Goal: Task Accomplishment & Management: Manage account settings

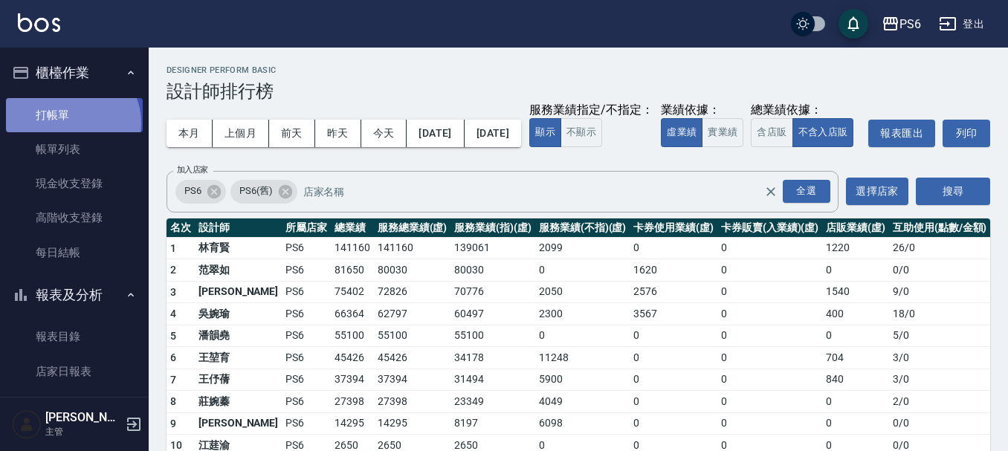
click at [70, 122] on link "打帳單" at bounding box center [74, 115] width 137 height 34
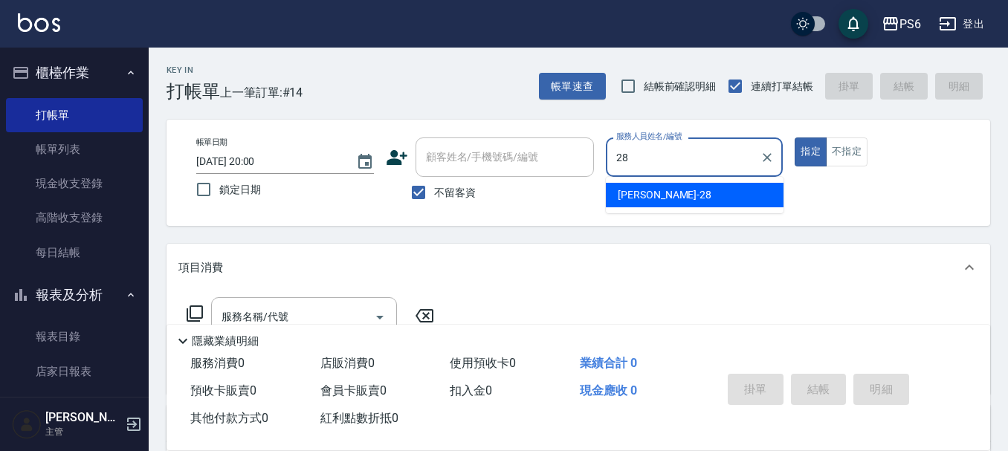
type input "[PERSON_NAME]-28"
type button "true"
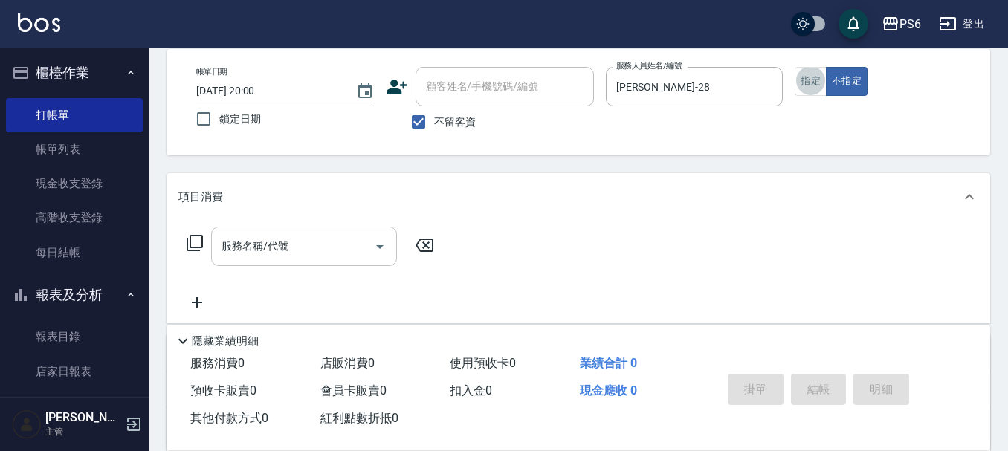
scroll to position [74, 0]
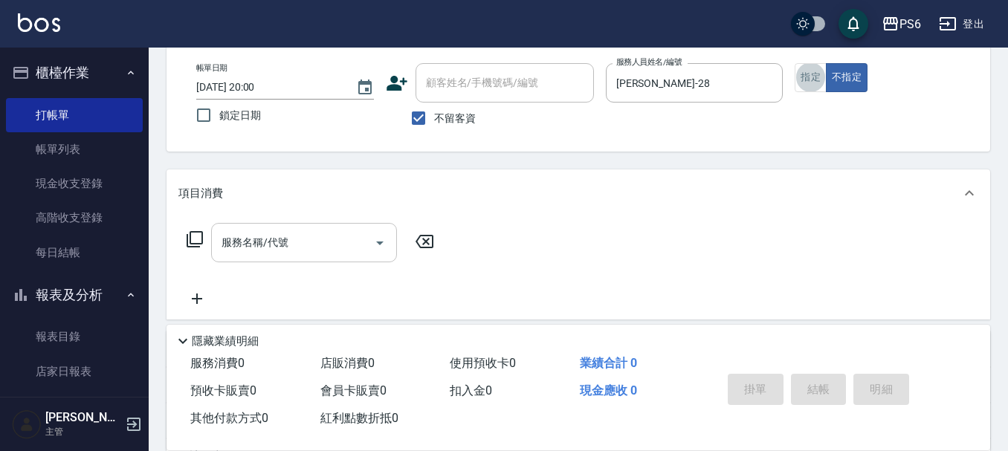
click at [224, 243] on div "服務名稱/代號 服務名稱/代號" at bounding box center [304, 242] width 186 height 39
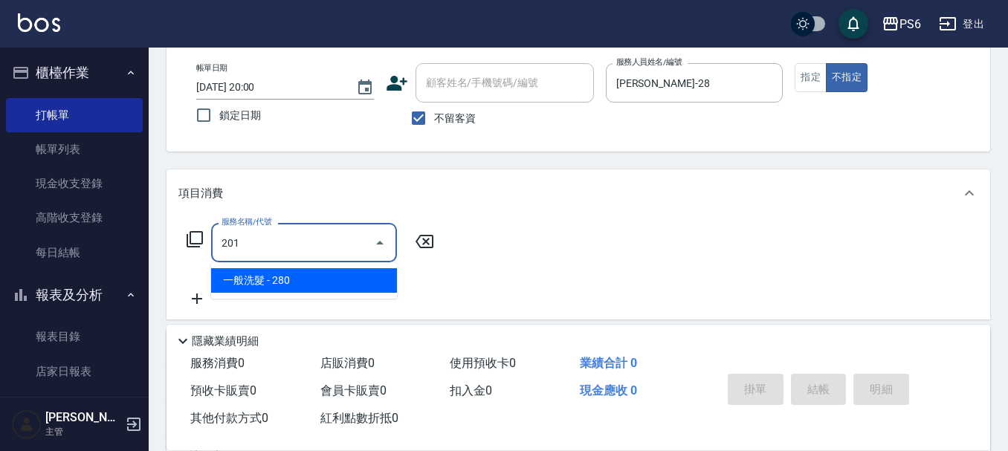
type input "一般洗髮(201)"
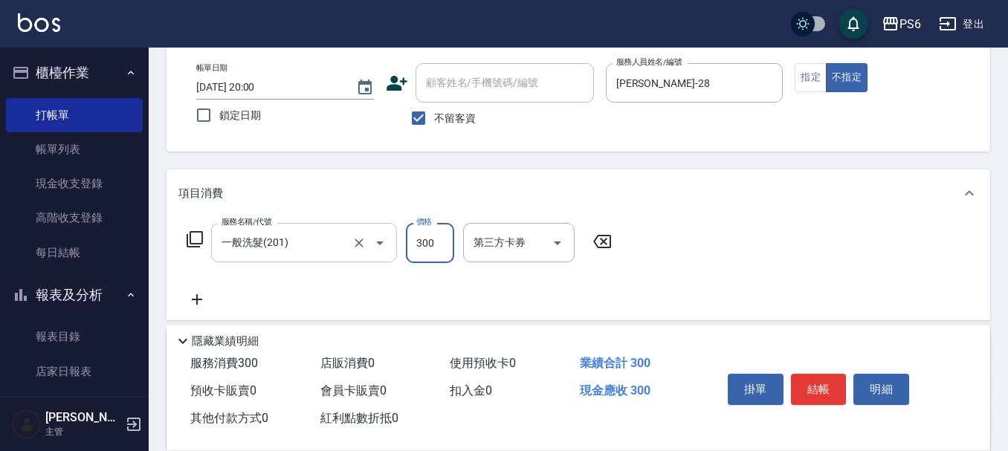
type input "300"
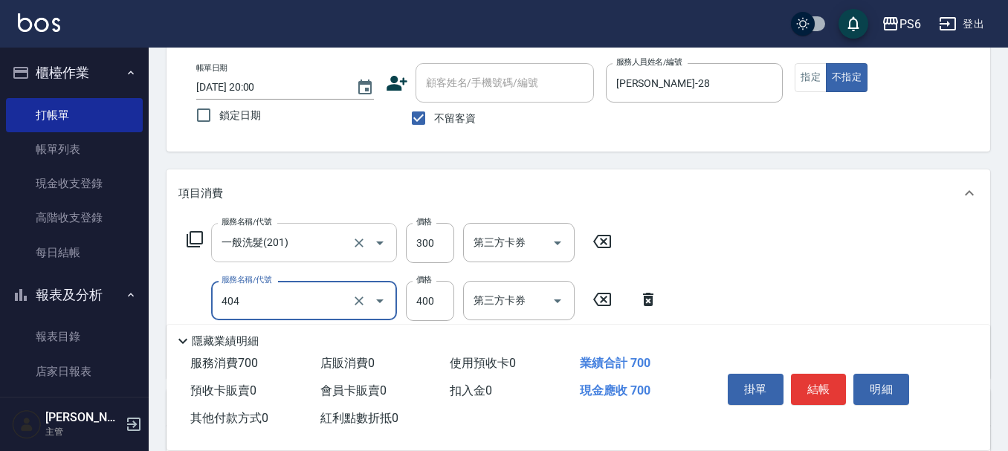
type input "B級剪髮(404)"
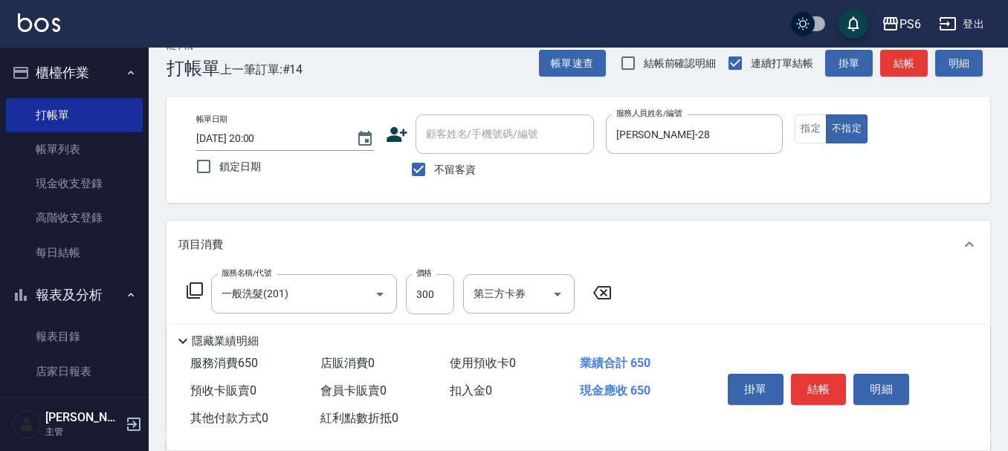
scroll to position [0, 0]
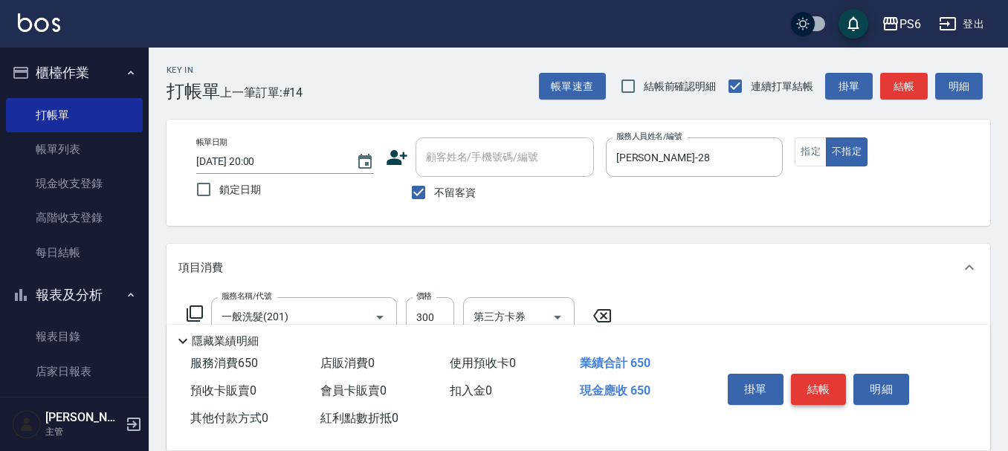
type input "350"
click at [792, 380] on button "結帳" at bounding box center [819, 389] width 56 height 31
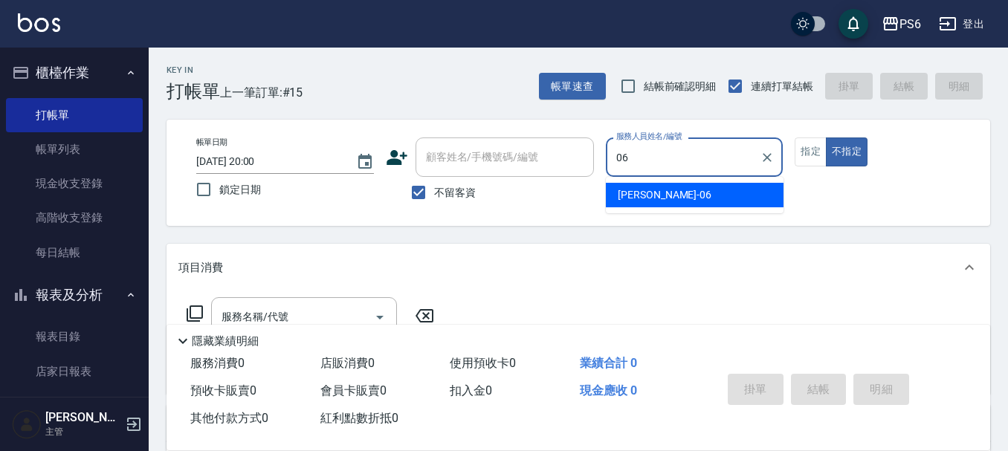
type input "[PERSON_NAME]-06"
type button "false"
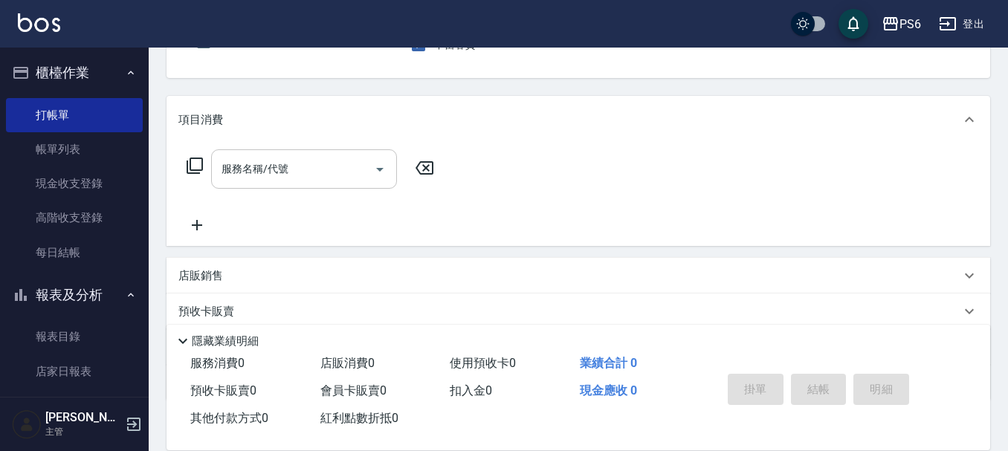
scroll to position [149, 0]
click at [260, 144] on div "服務名稱/代號 服務名稱/代號" at bounding box center [579, 194] width 824 height 103
click at [263, 164] on div "服務名稱/代號 服務名稱/代號" at bounding box center [304, 168] width 186 height 39
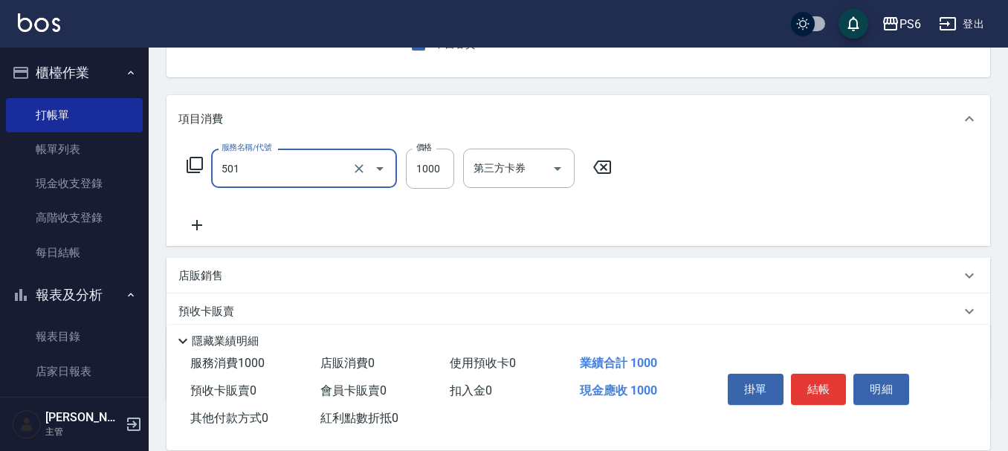
type input "局部染髮(501)"
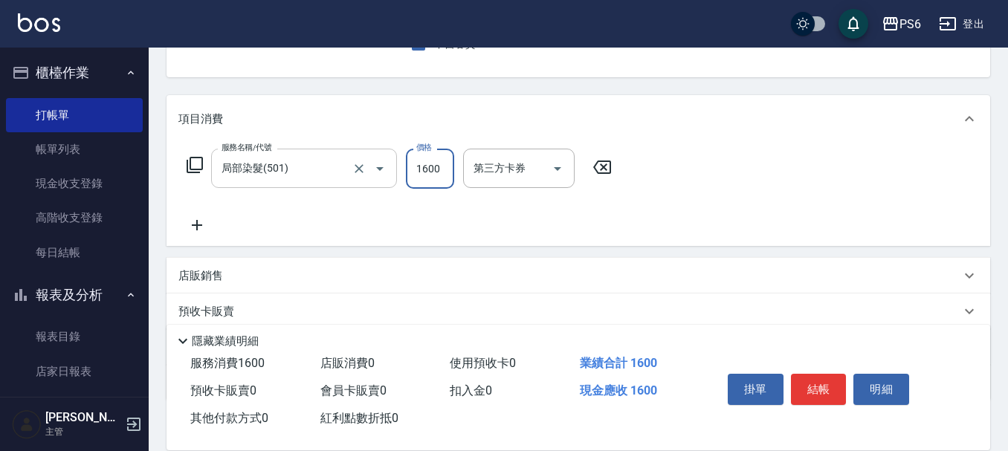
type input "1600"
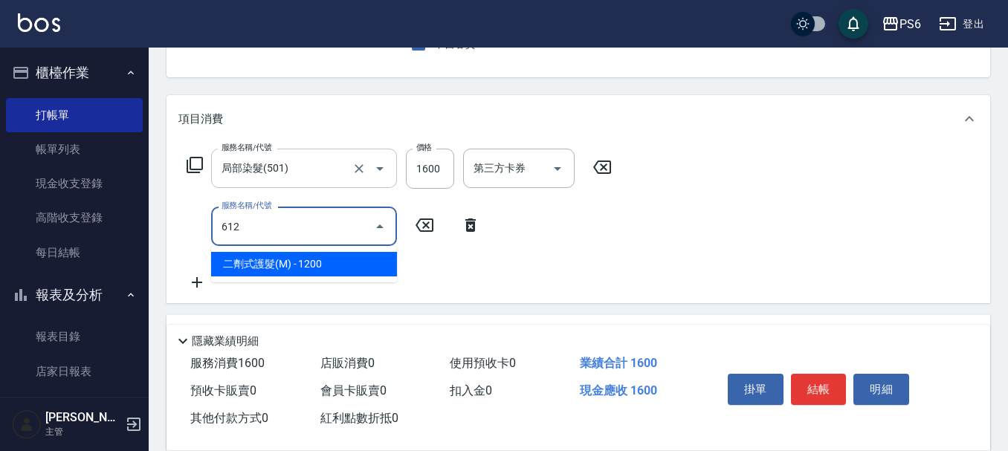
type input "二劑式護髮(M)(612)"
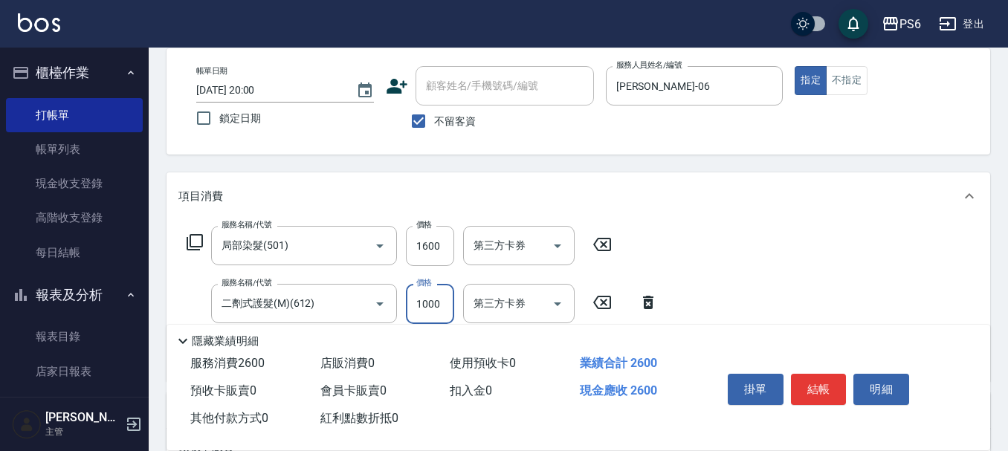
scroll to position [0, 0]
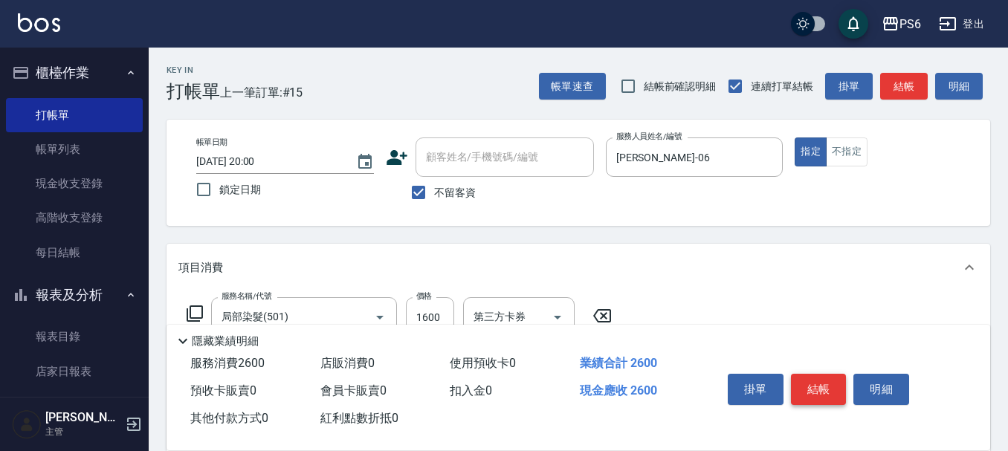
type input "1000"
click at [821, 390] on button "結帳" at bounding box center [819, 389] width 56 height 31
type input "[DATE] 20:01"
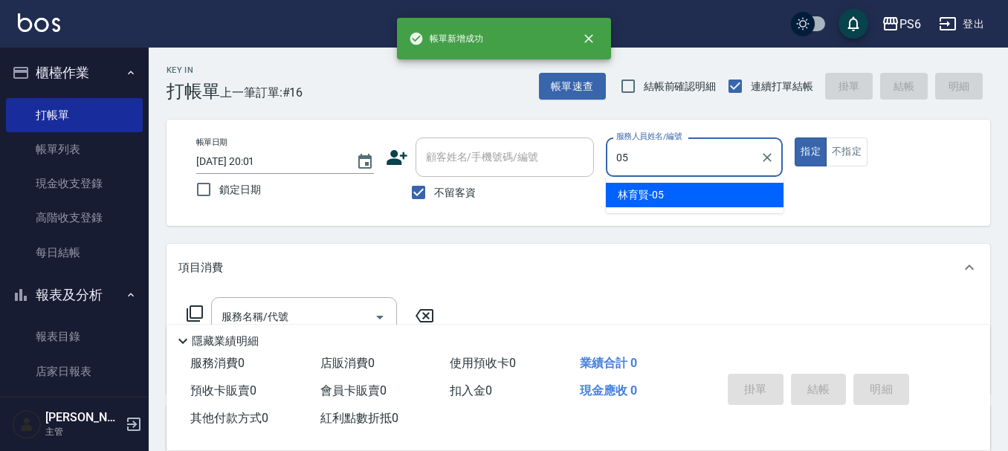
type input "[PERSON_NAME]-05"
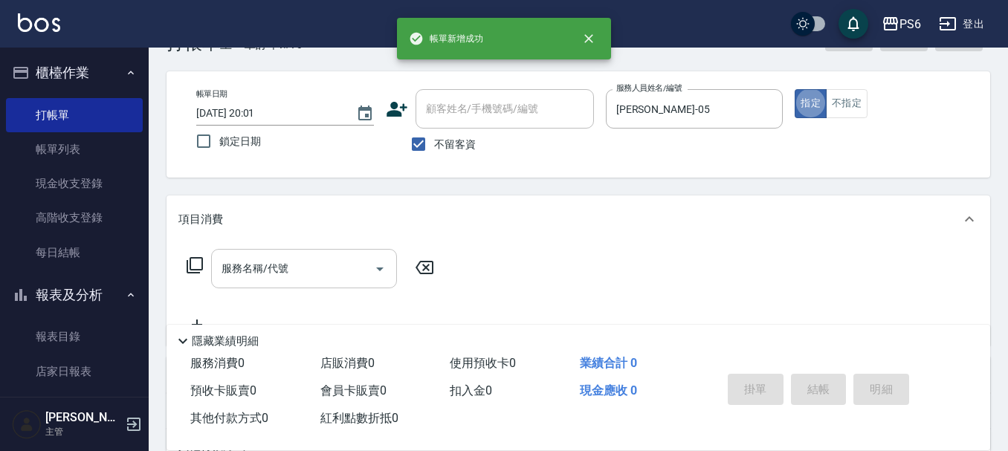
scroll to position [74, 0]
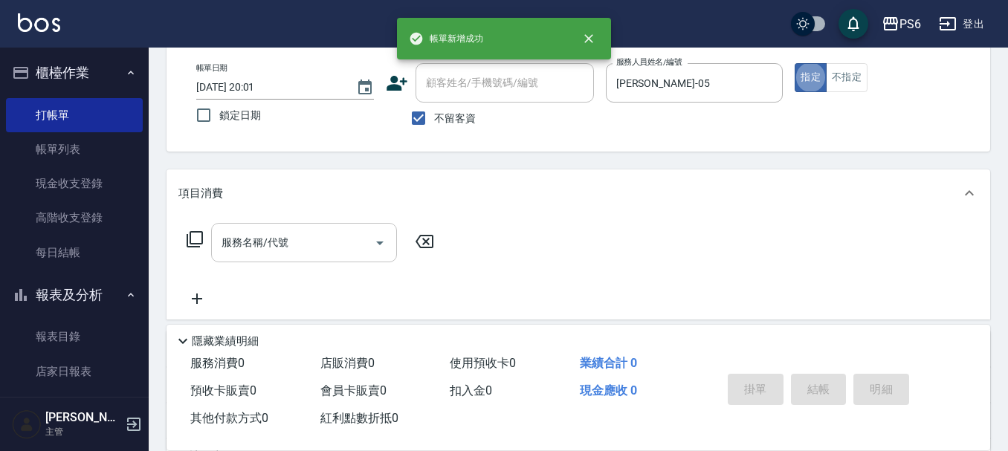
click at [318, 251] on input "服務名稱/代號" at bounding box center [293, 243] width 150 height 26
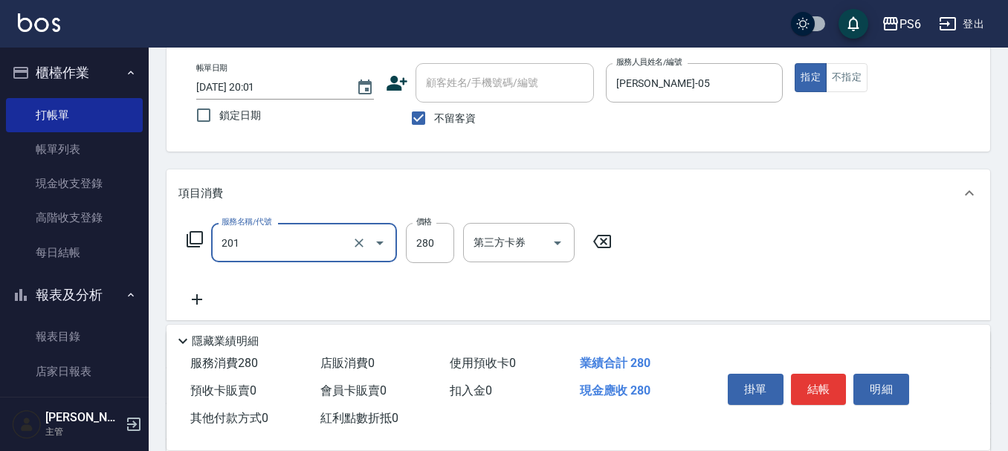
type input "一般洗髮(201)"
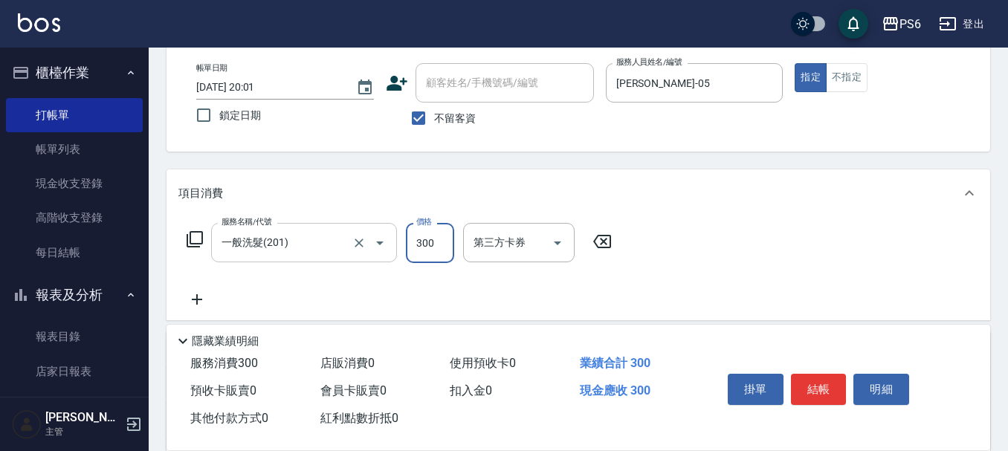
type input "300"
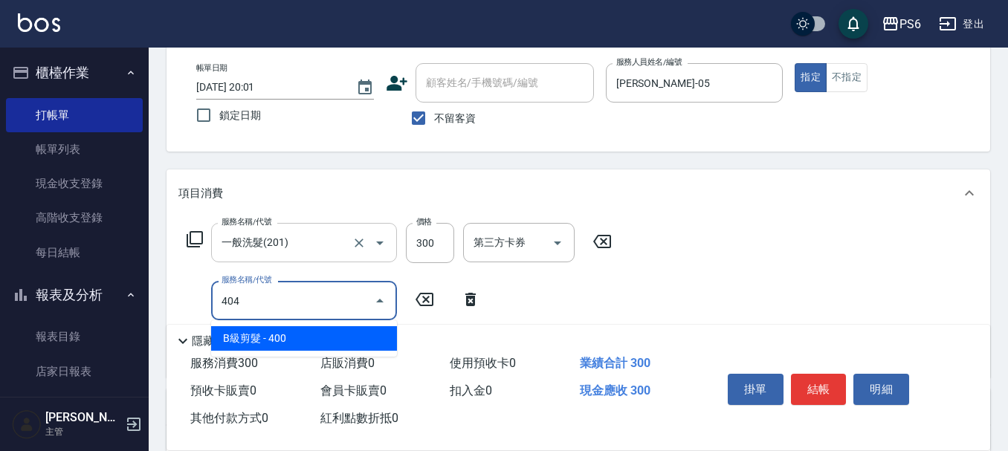
type input "B級剪髮(404)"
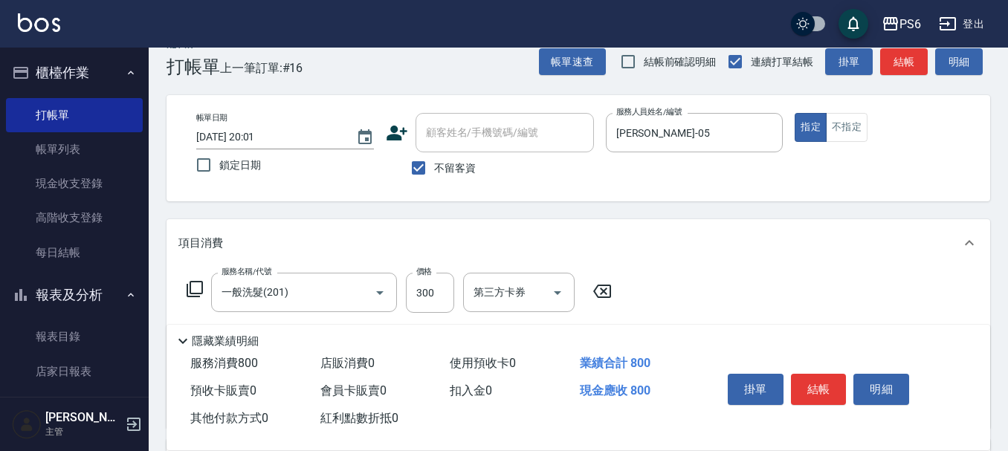
scroll to position [0, 0]
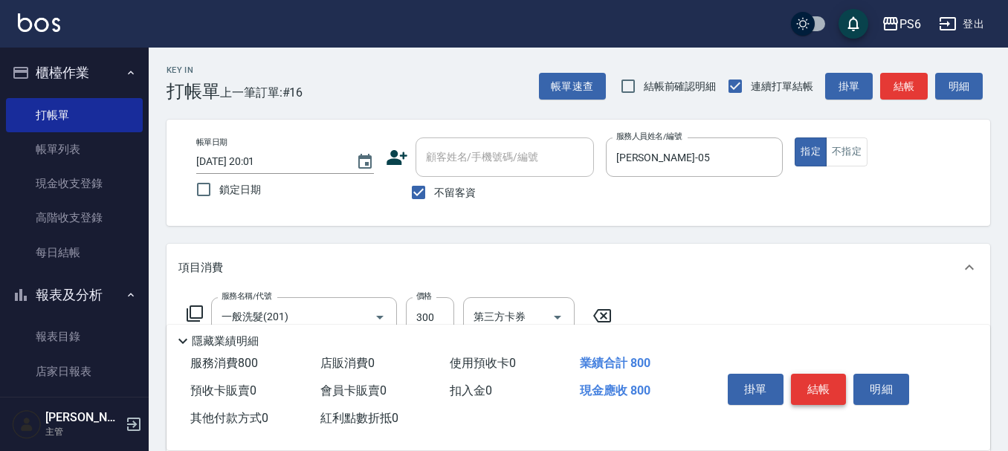
type input "500"
click at [814, 374] on button "結帳" at bounding box center [819, 389] width 56 height 31
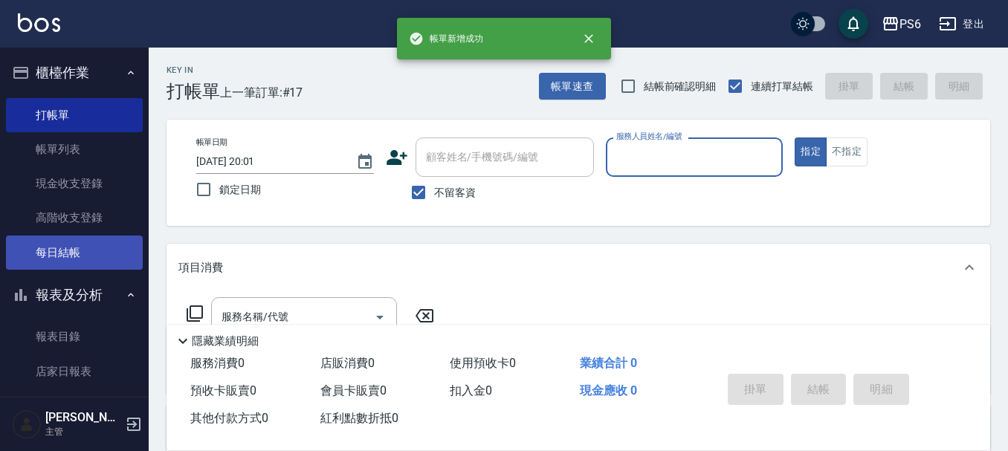
click at [84, 260] on link "每日結帳" at bounding box center [74, 253] width 137 height 34
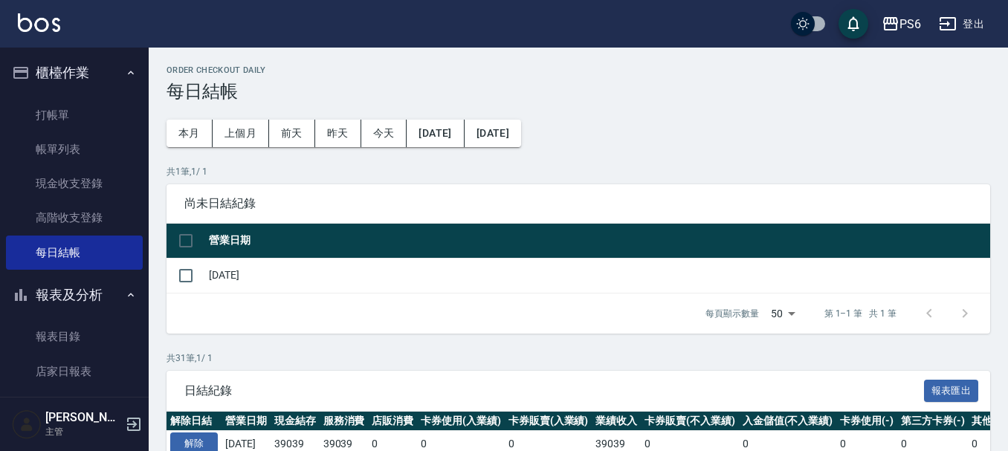
drag, startPoint x: 186, startPoint y: 247, endPoint x: 394, endPoint y: 368, distance: 240.9
click at [188, 248] on input "checkbox" at bounding box center [185, 240] width 31 height 31
checkbox input "true"
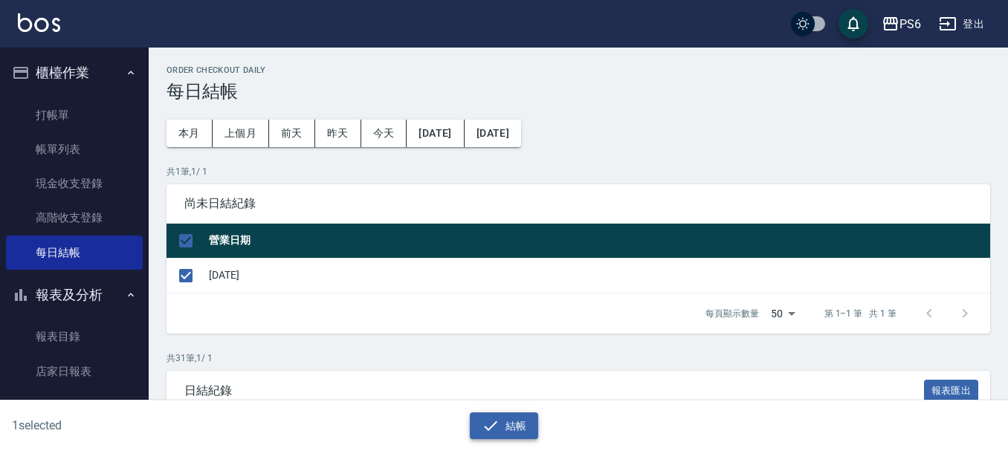
click at [497, 424] on icon "button" at bounding box center [491, 426] width 18 height 18
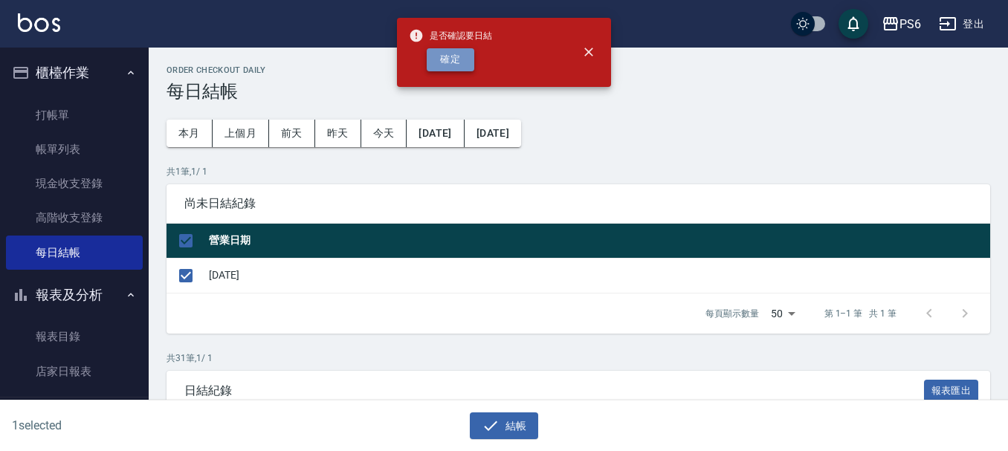
click at [456, 60] on button "確定" at bounding box center [451, 59] width 48 height 23
checkbox input "false"
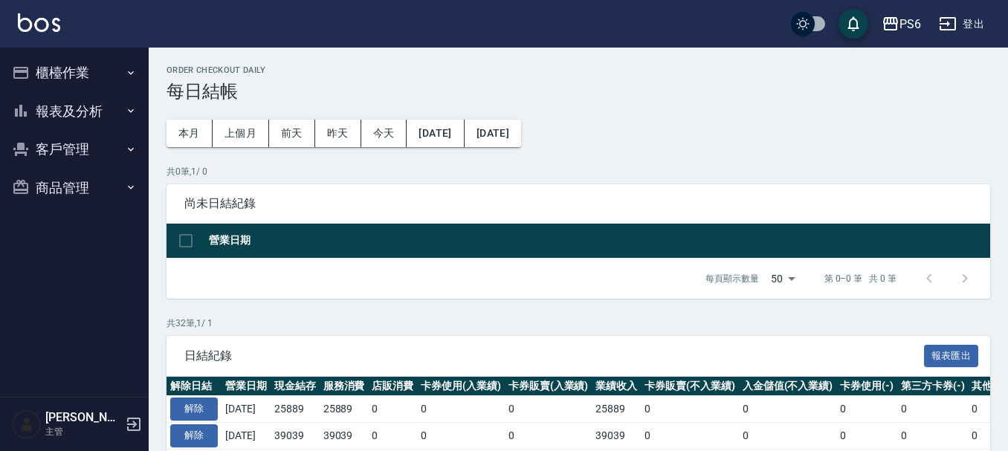
drag, startPoint x: 111, startPoint y: 71, endPoint x: 114, endPoint y: 110, distance: 39.6
click at [113, 105] on ul "櫃檯作業 打帳單 帳單列表 現金收支登錄 高階收支登錄 每日結帳 報表及分析 報表目錄 店家日報表 互助日報表 互助排行榜 互助點數明細 設計師業績表 設計師…" at bounding box center [74, 130] width 137 height 165
click at [115, 112] on button "報表及分析" at bounding box center [74, 111] width 137 height 39
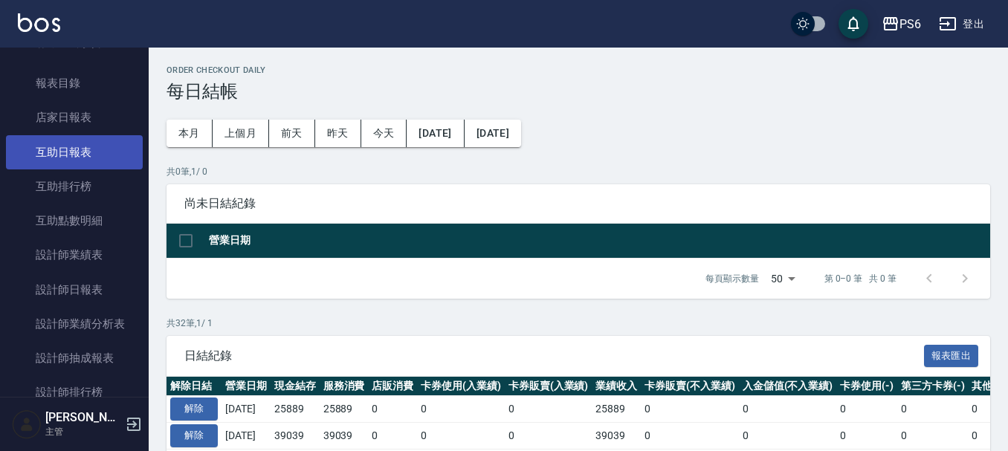
scroll to position [149, 0]
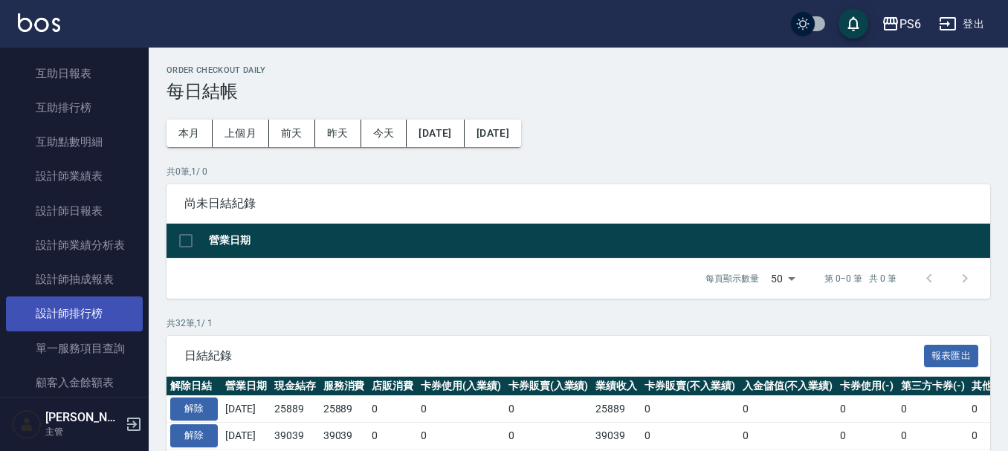
click at [99, 306] on link "設計師排行榜" at bounding box center [74, 314] width 137 height 34
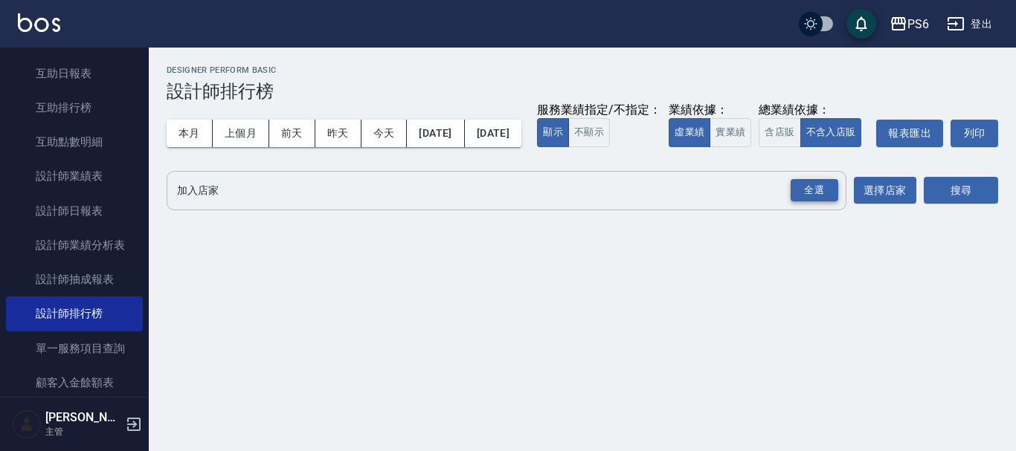
click at [827, 202] on div "全選" at bounding box center [814, 190] width 48 height 23
click at [968, 205] on button "搜尋" at bounding box center [960, 192] width 74 height 28
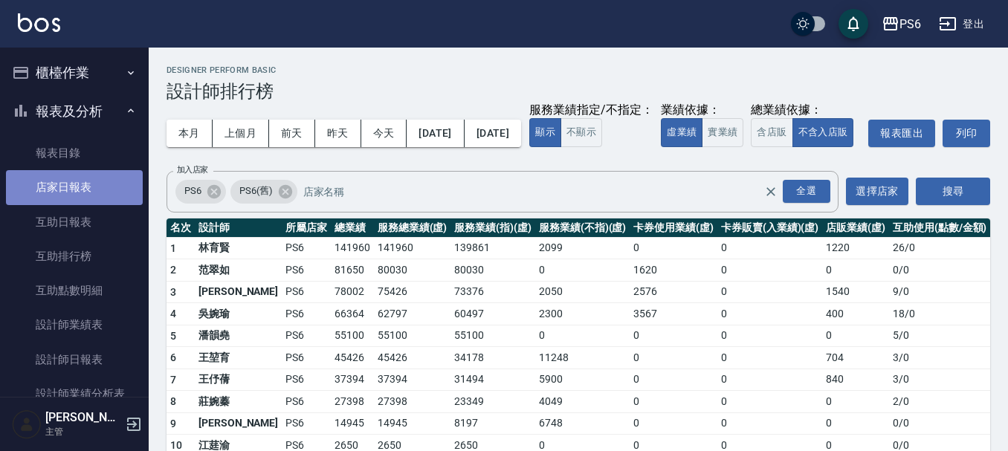
click at [79, 180] on link "店家日報表" at bounding box center [74, 187] width 137 height 34
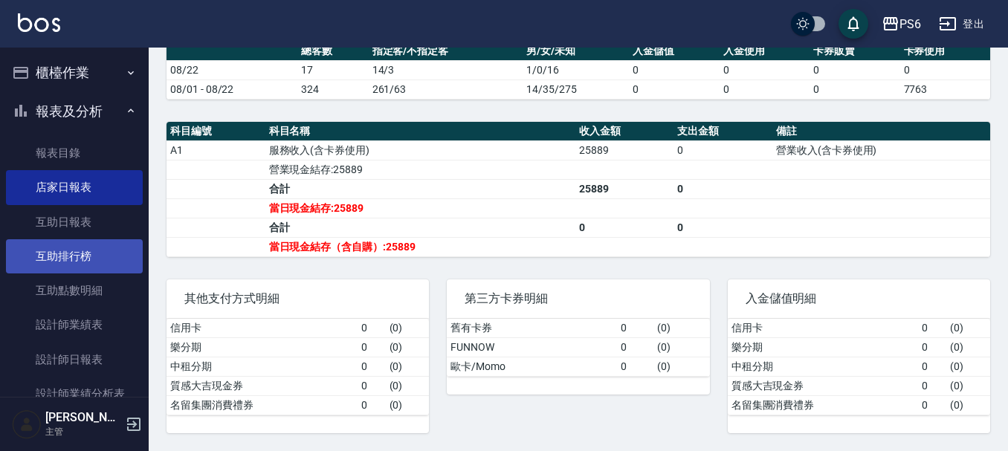
scroll to position [149, 0]
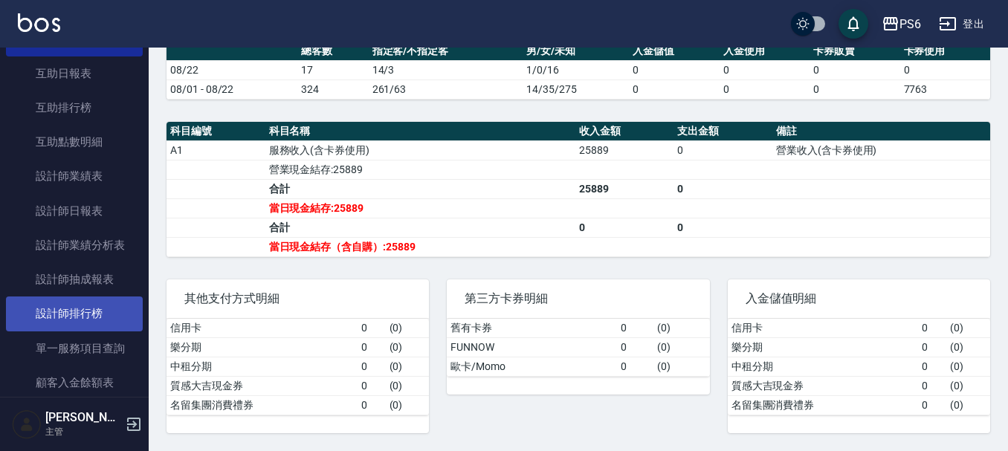
click at [102, 311] on link "設計師排行榜" at bounding box center [74, 314] width 137 height 34
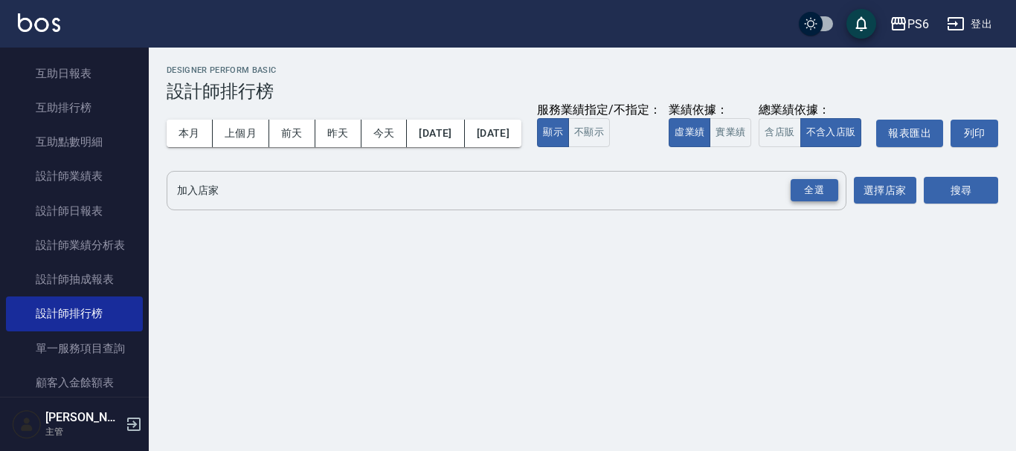
click at [833, 202] on div "全選" at bounding box center [814, 190] width 48 height 23
click at [951, 205] on button "搜尋" at bounding box center [960, 192] width 74 height 28
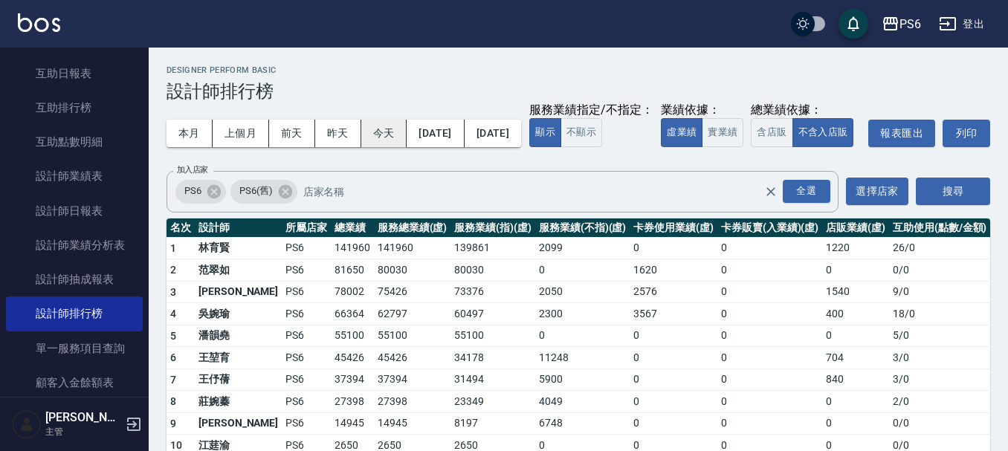
drag, startPoint x: 254, startPoint y: 129, endPoint x: 384, endPoint y: 136, distance: 131.0
click at [256, 129] on button "上個月" at bounding box center [241, 134] width 57 height 28
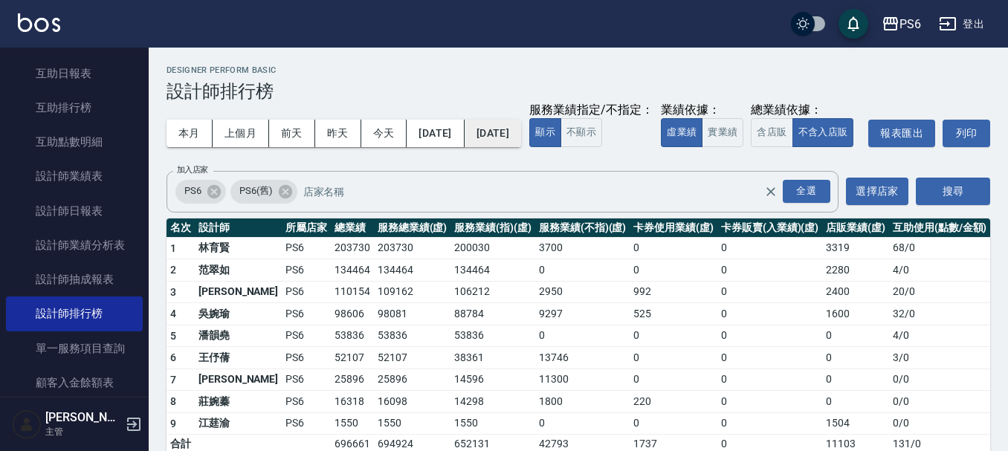
click at [515, 132] on button "[DATE]" at bounding box center [493, 134] width 57 height 28
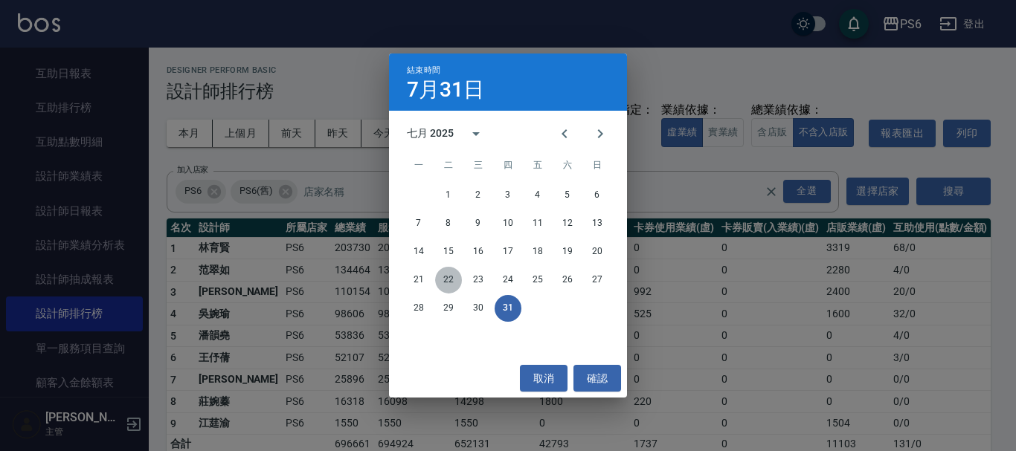
click at [445, 283] on button "22" at bounding box center [448, 280] width 27 height 27
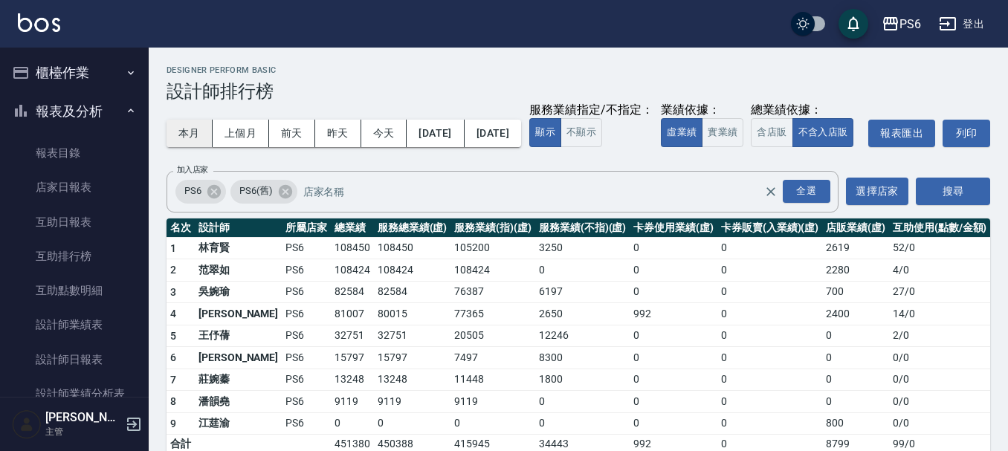
drag, startPoint x: 190, startPoint y: 138, endPoint x: 175, endPoint y: 146, distance: 16.0
click at [190, 138] on button "本月" at bounding box center [190, 134] width 46 height 28
